Goal: Task Accomplishment & Management: Manage account settings

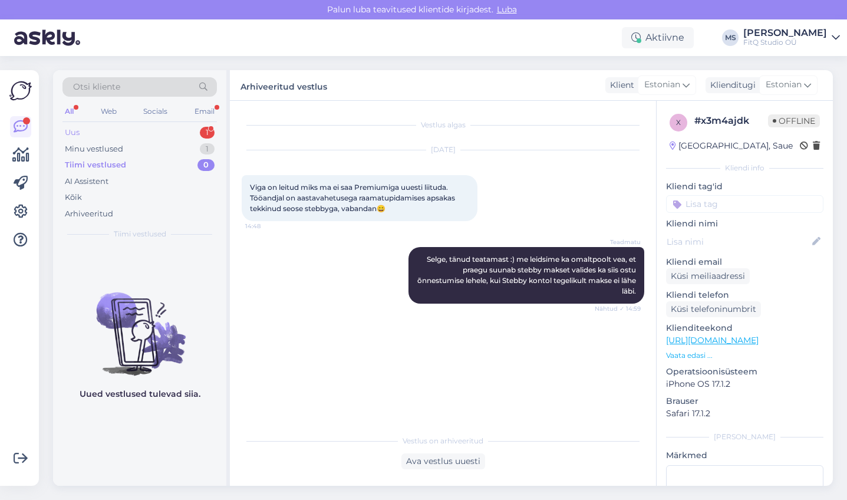
click at [84, 130] on div "Uus 1" at bounding box center [139, 132] width 154 height 17
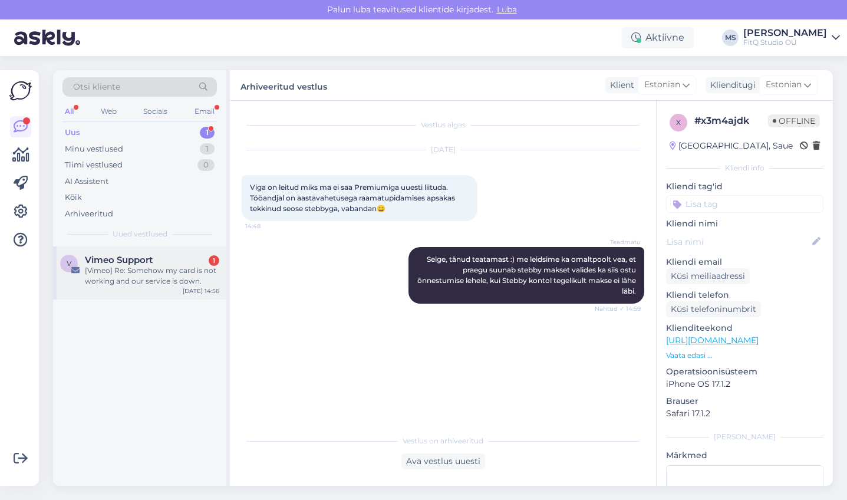
click at [156, 263] on div "Vimeo Support 1" at bounding box center [152, 260] width 134 height 11
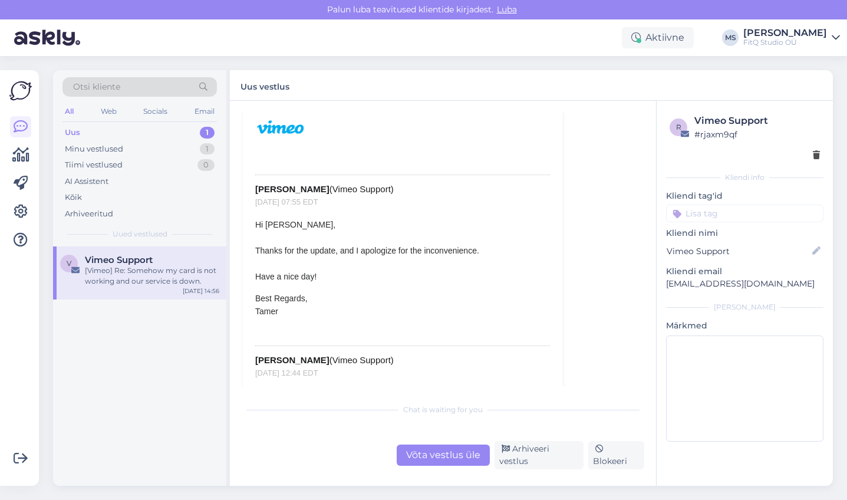
scroll to position [489, 0]
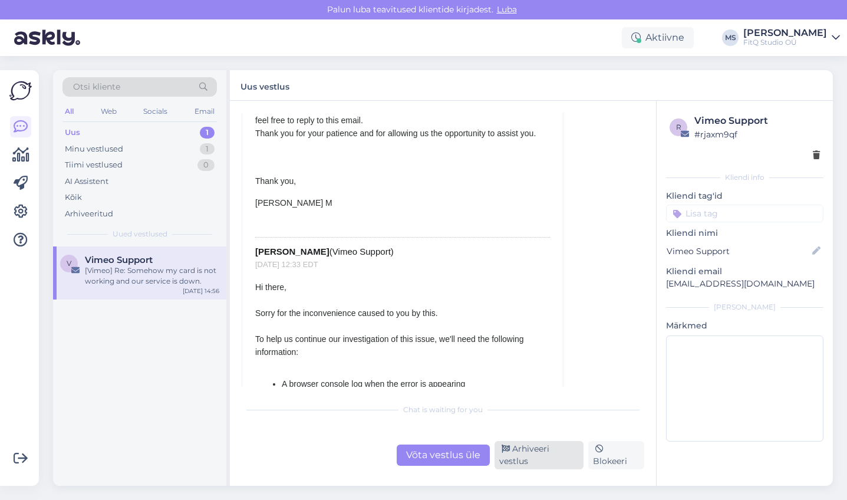
click at [534, 451] on div "Arhiveeri vestlus" at bounding box center [539, 455] width 90 height 28
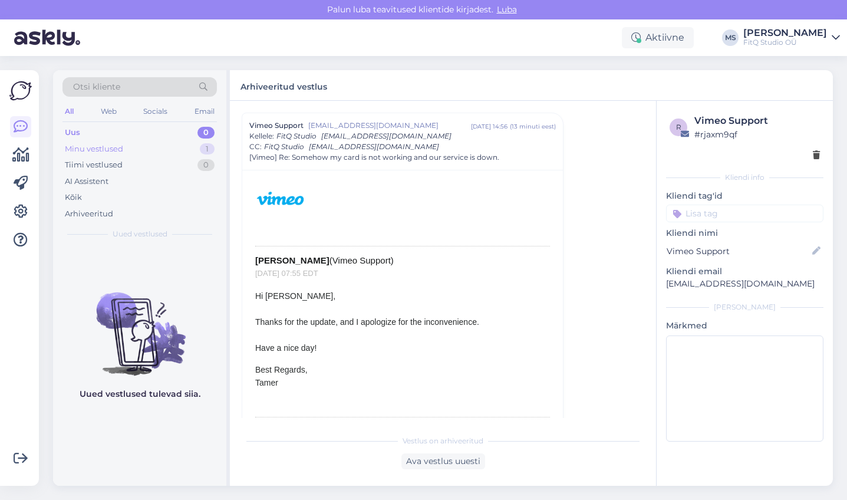
click at [96, 147] on div "Minu vestlused" at bounding box center [94, 149] width 58 height 12
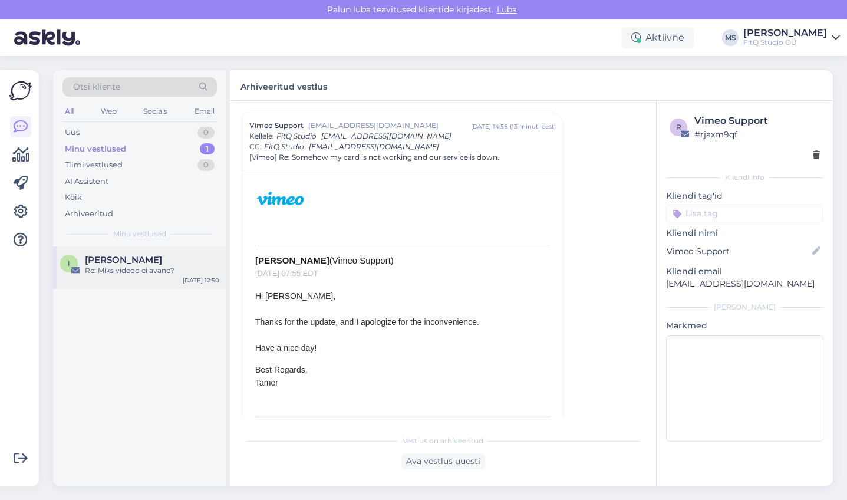
click at [116, 262] on span "[PERSON_NAME]" at bounding box center [123, 260] width 77 height 11
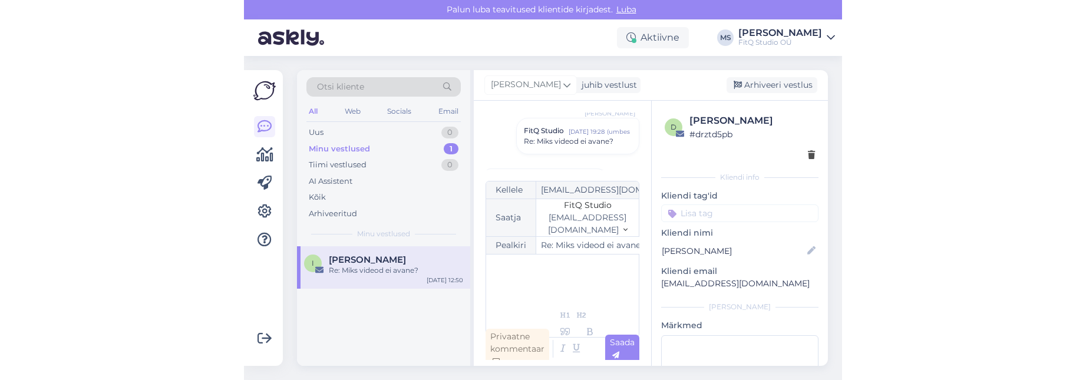
scroll to position [128, 0]
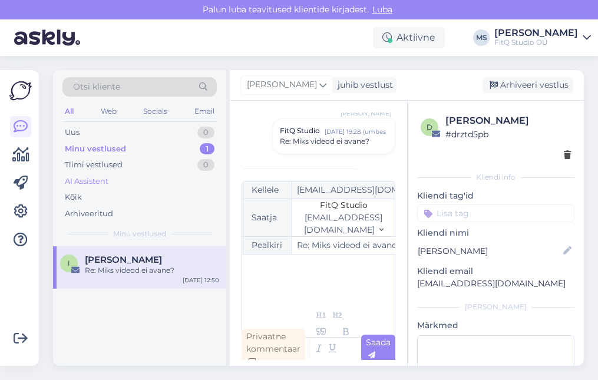
click at [100, 184] on div "AI Assistent" at bounding box center [87, 182] width 44 height 12
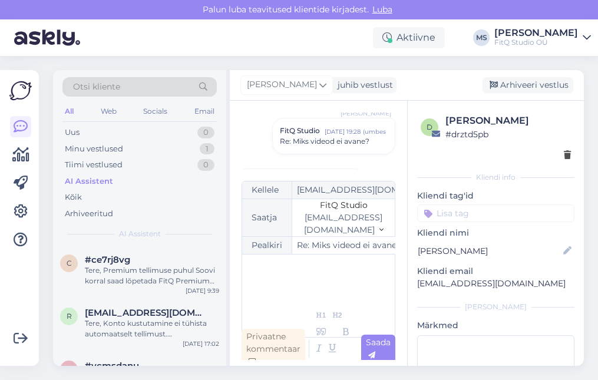
click at [101, 184] on div "AI Assistent" at bounding box center [89, 182] width 48 height 12
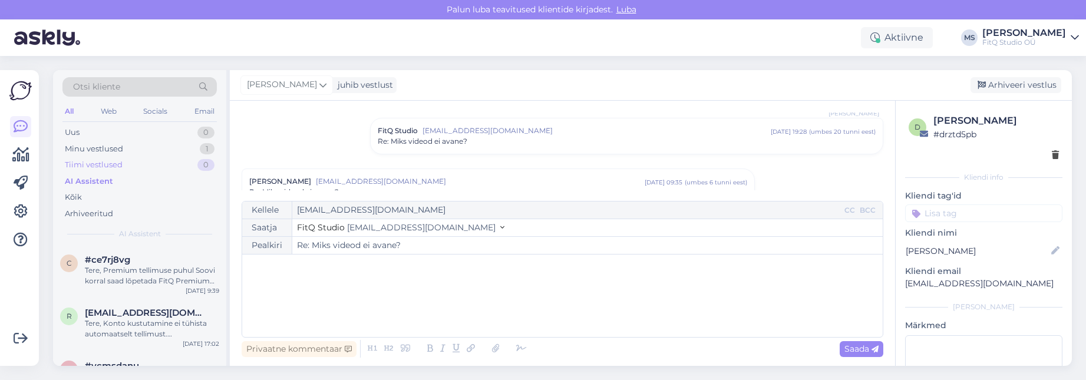
click at [100, 169] on div "Tiimi vestlused" at bounding box center [94, 165] width 58 height 12
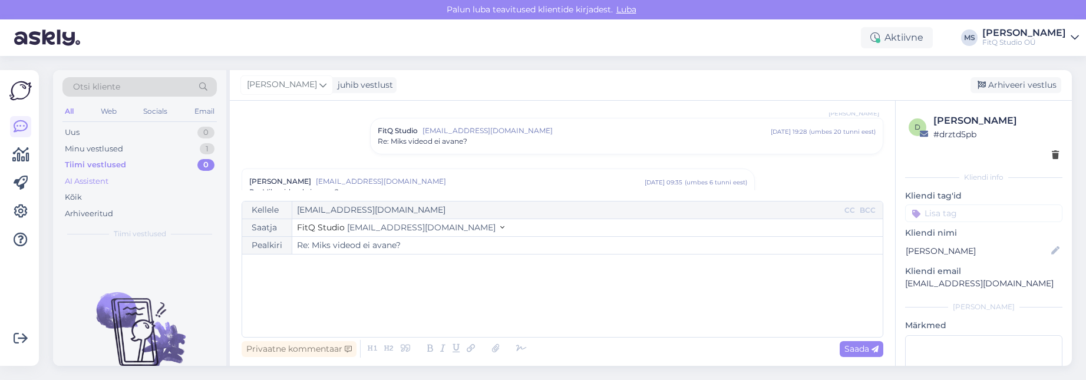
click at [89, 182] on div "AI Assistent" at bounding box center [87, 182] width 44 height 12
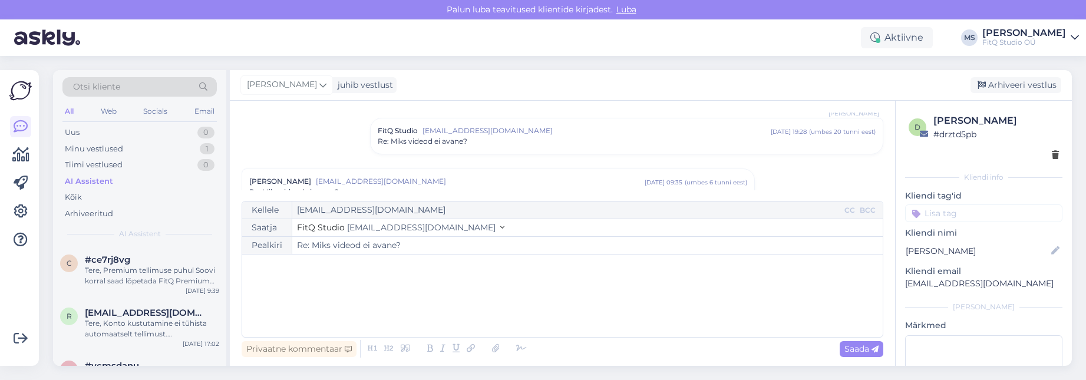
click at [89, 182] on div "AI Assistent" at bounding box center [89, 182] width 48 height 12
click at [18, 213] on icon at bounding box center [21, 211] width 14 height 14
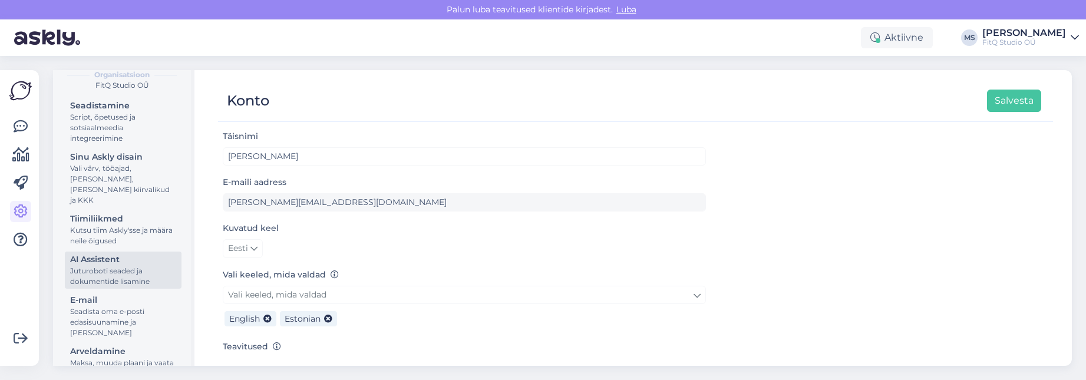
scroll to position [118, 0]
click at [91, 255] on div "AI Assistent" at bounding box center [123, 261] width 106 height 12
